Goal: Information Seeking & Learning: Learn about a topic

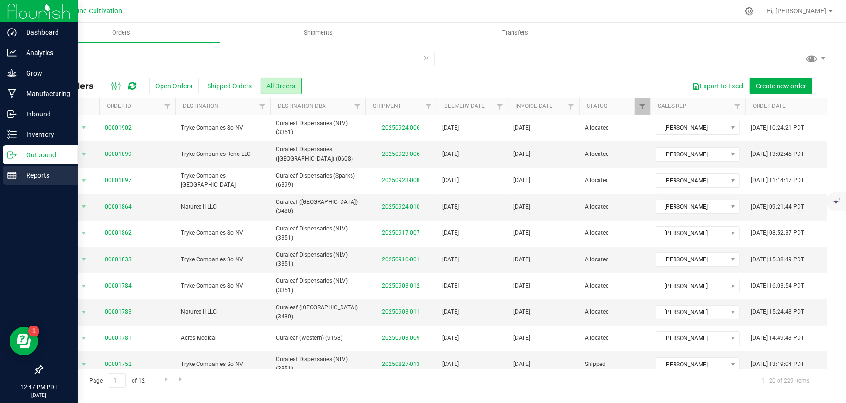
click at [26, 175] on p "Reports" at bounding box center [45, 175] width 57 height 11
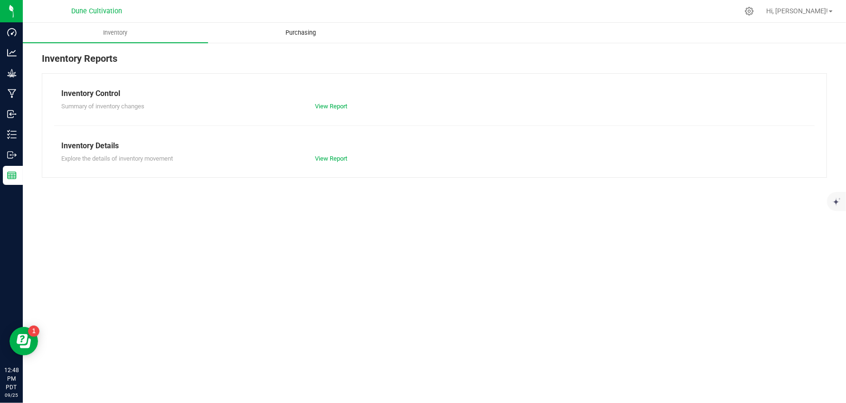
click at [296, 34] on span "Purchasing" at bounding box center [301, 33] width 56 height 9
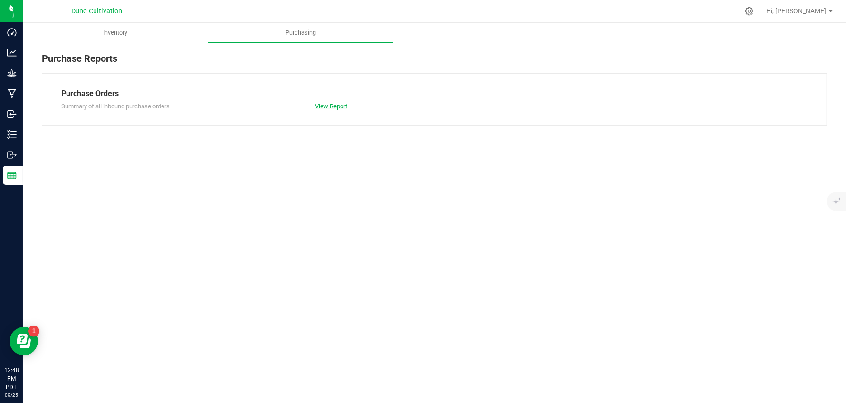
click at [338, 105] on link "View Report" at bounding box center [331, 106] width 32 height 7
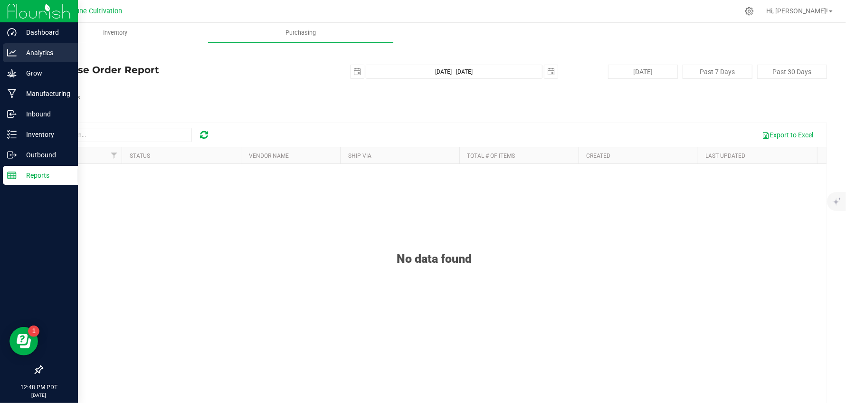
click at [35, 50] on p "Analytics" at bounding box center [45, 52] width 57 height 11
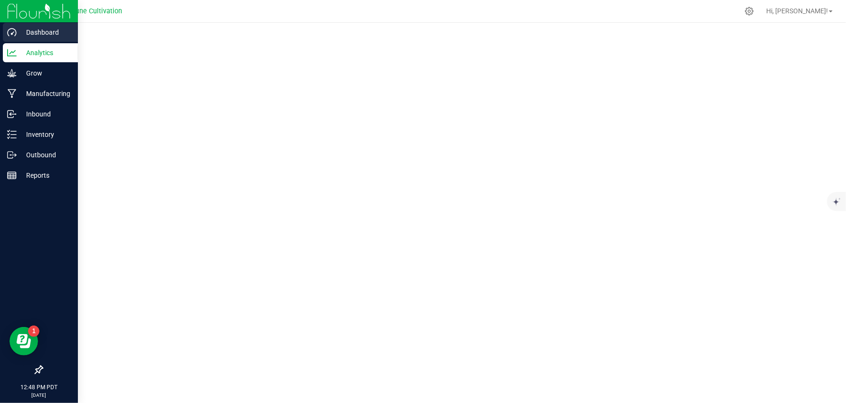
click at [16, 34] on icon at bounding box center [11, 32] width 9 height 8
